Goal: Transaction & Acquisition: Download file/media

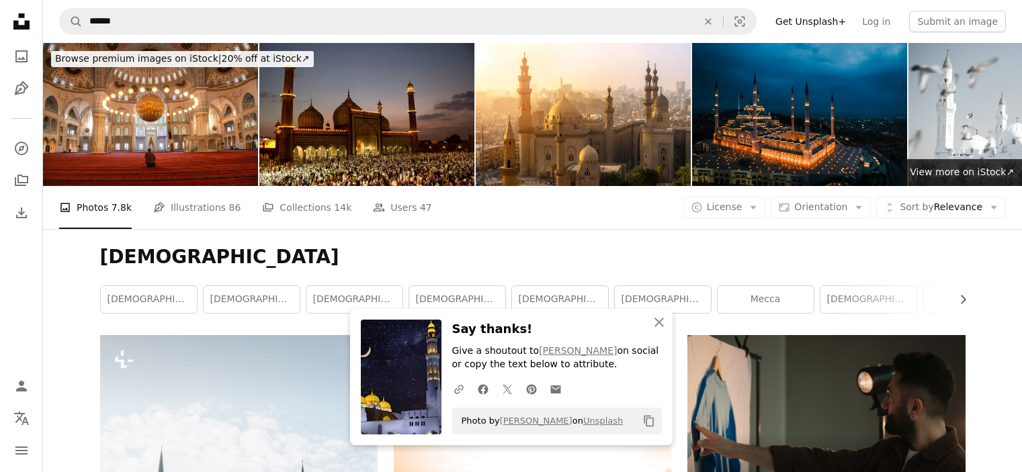
scroll to position [4511, 0]
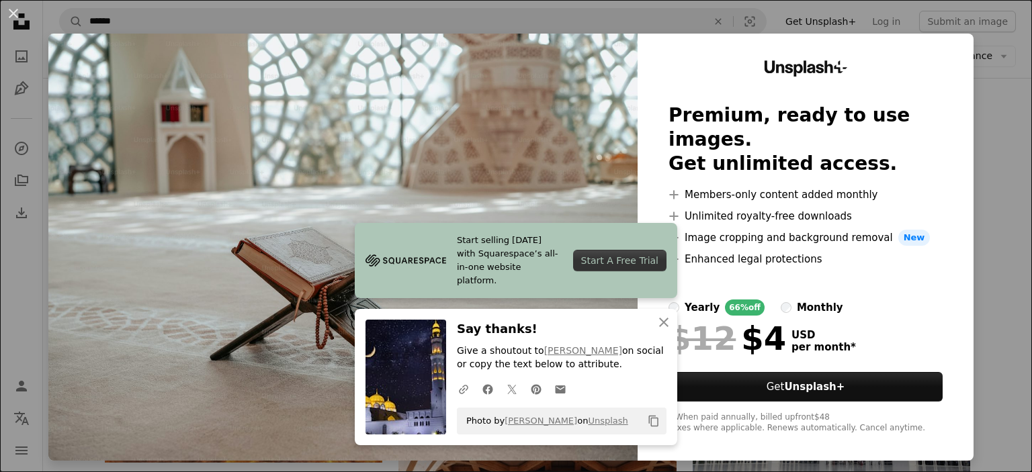
click at [980, 108] on div "An X shape Start selling [DATE] with Squarespace’s all-in-one website platform.…" at bounding box center [516, 236] width 1032 height 472
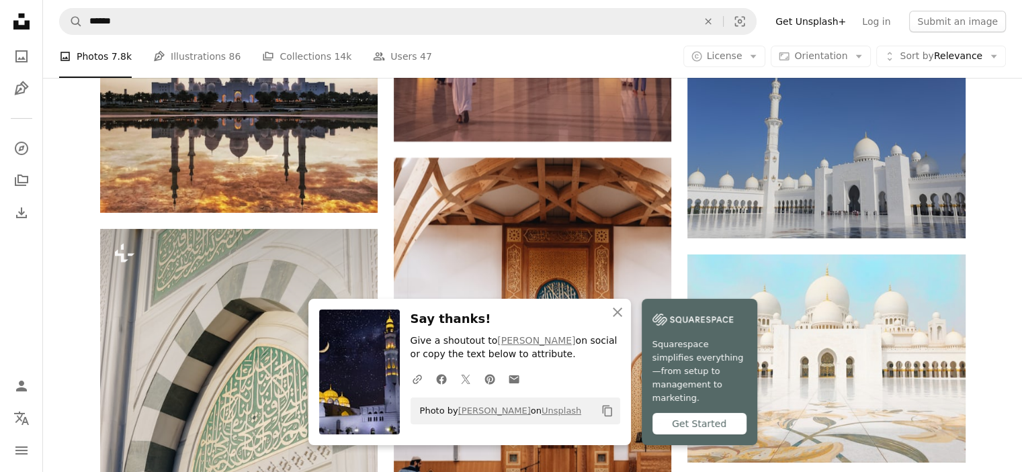
scroll to position [4728, 0]
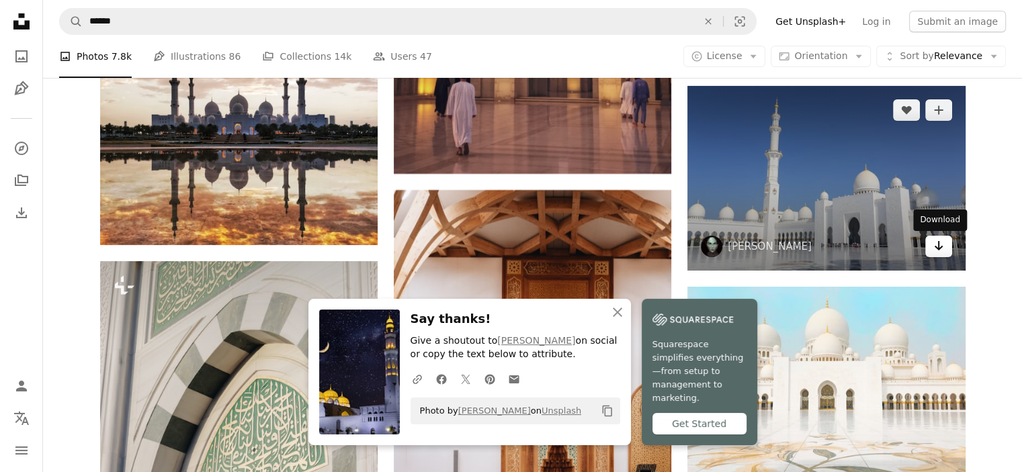
click at [933, 248] on icon "Arrow pointing down" at bounding box center [938, 246] width 11 height 16
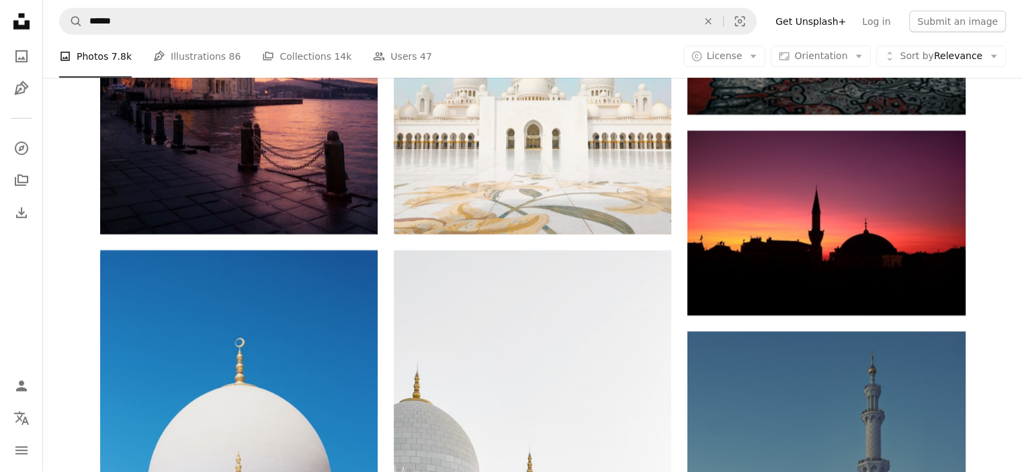
scroll to position [9056, 0]
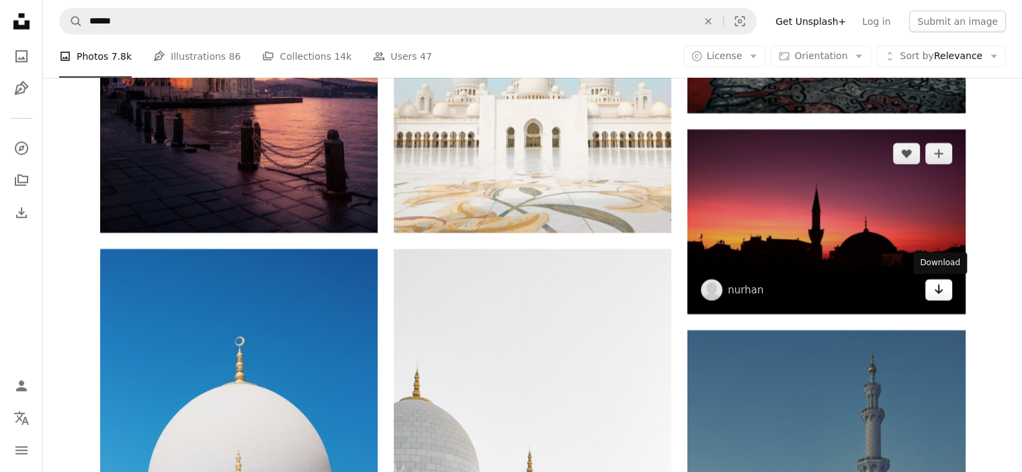
click at [941, 291] on icon "Download" at bounding box center [938, 289] width 9 height 9
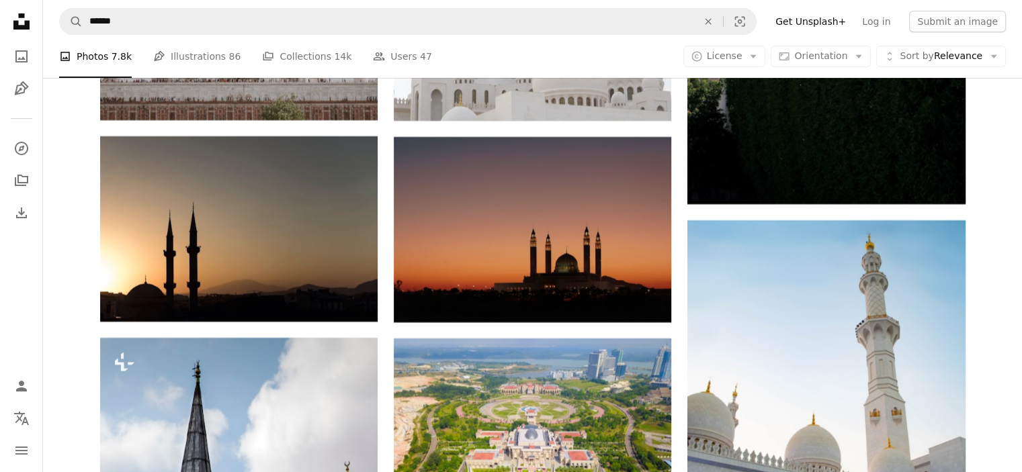
scroll to position [10467, 0]
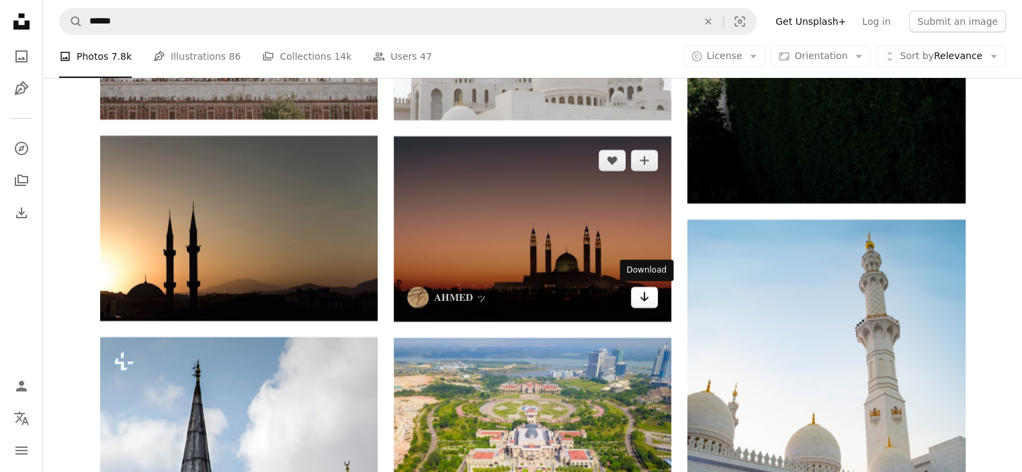
click at [639, 299] on icon "Arrow pointing down" at bounding box center [644, 297] width 11 height 16
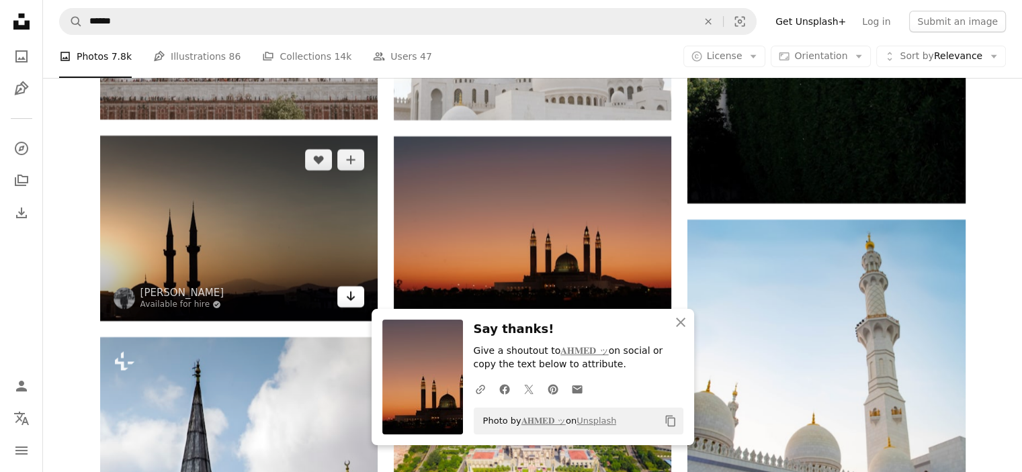
click at [349, 292] on icon "Download" at bounding box center [351, 296] width 9 height 9
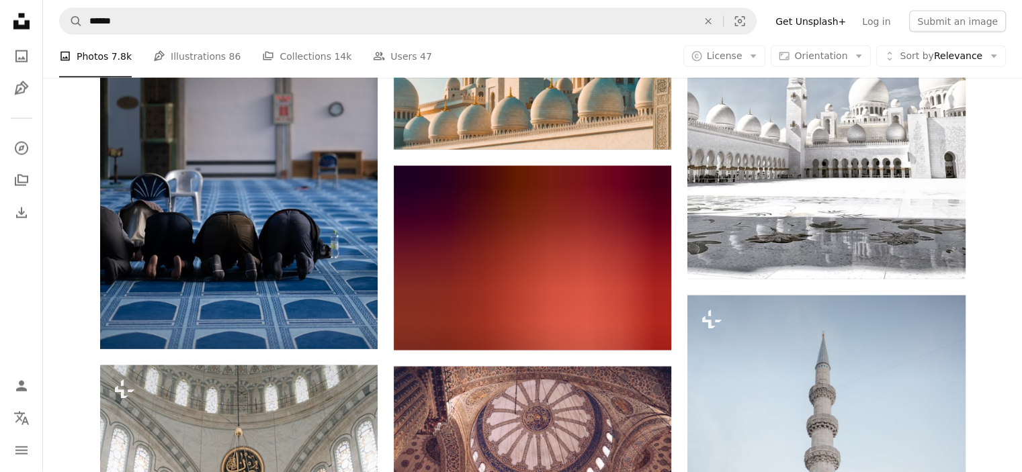
scroll to position [13229, 0]
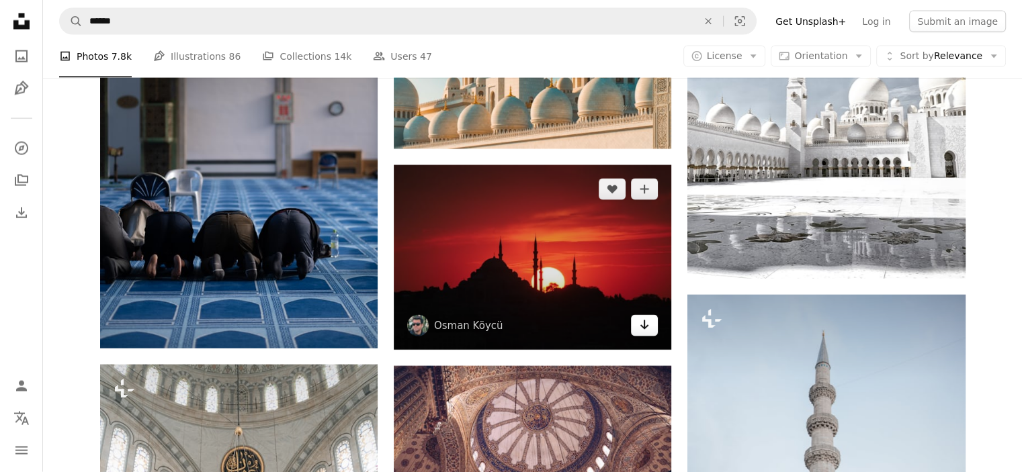
click at [644, 326] on icon "Download" at bounding box center [644, 325] width 9 height 9
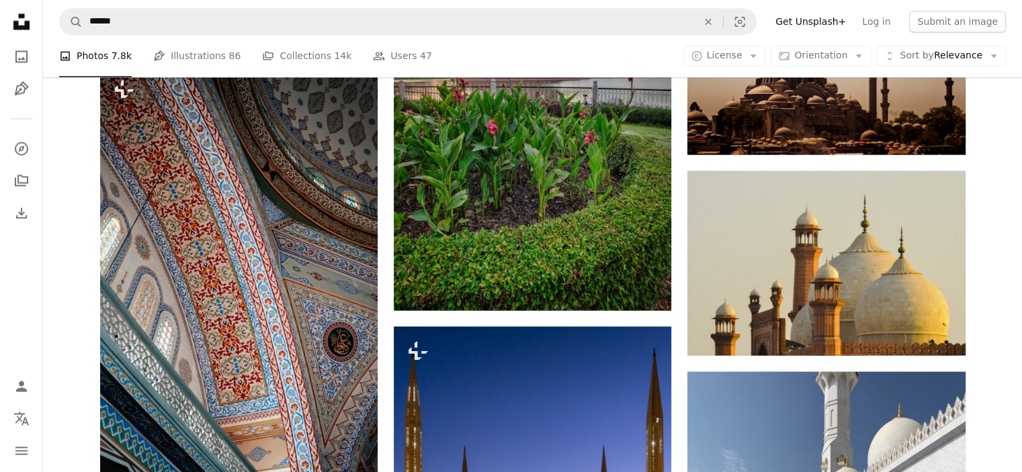
scroll to position [22844, 0]
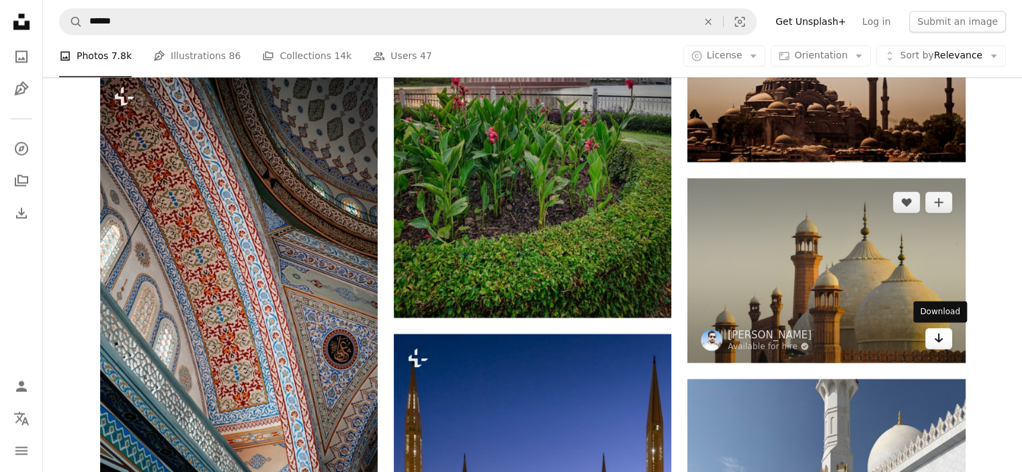
click at [942, 336] on icon "Arrow pointing down" at bounding box center [938, 338] width 11 height 16
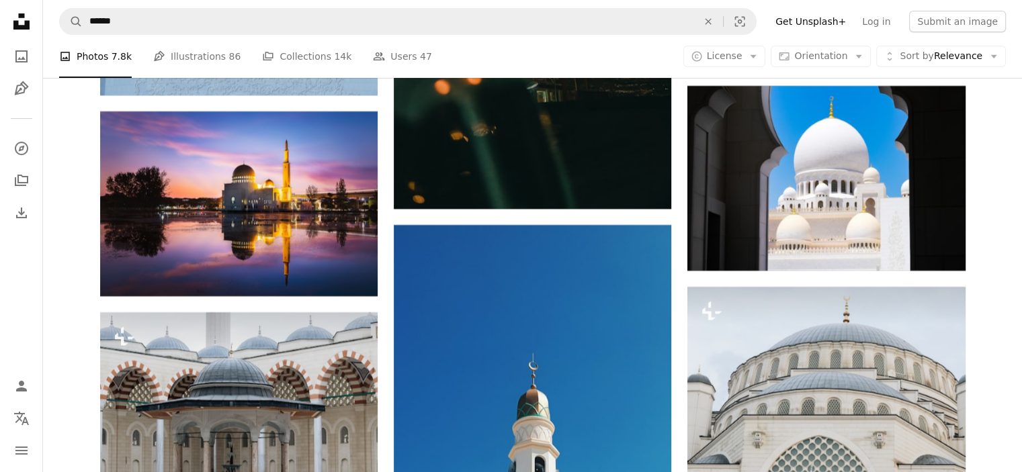
scroll to position [25827, 0]
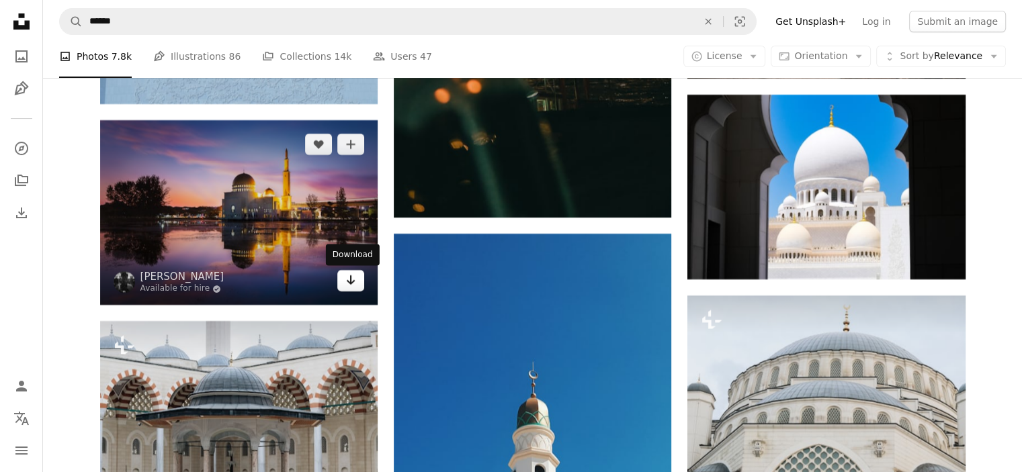
click at [349, 280] on icon "Arrow pointing down" at bounding box center [350, 280] width 11 height 16
